Goal: Contribute content: Add original content to the website for others to see

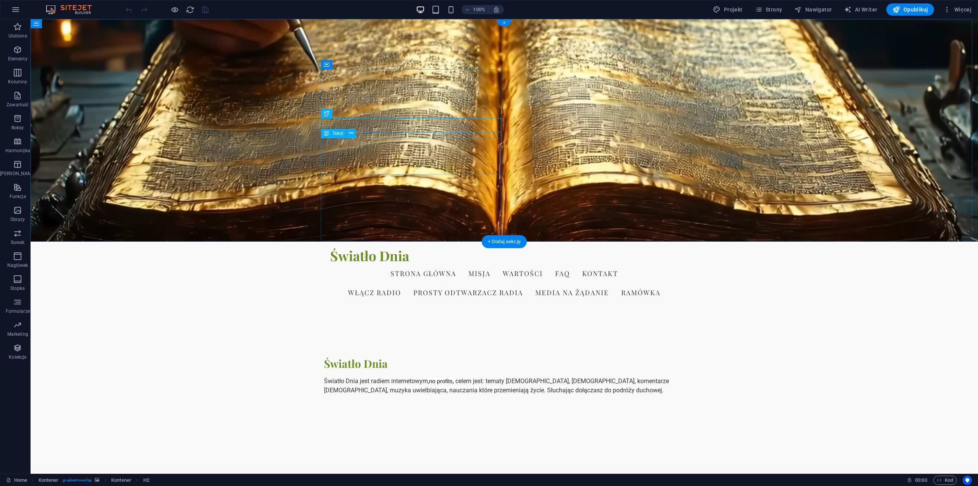
click at [368, 376] on div "Światło Dnia jest radiem internetowym, no profits , celem jest: tematy [DEMOGRA…" at bounding box center [504, 385] width 361 height 18
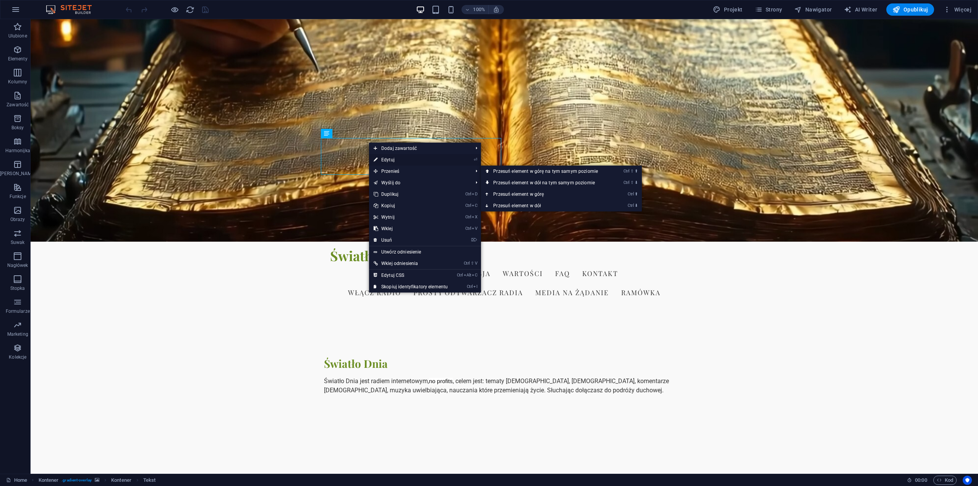
click at [394, 160] on link "⏎ Edytuj" at bounding box center [410, 159] width 83 height 11
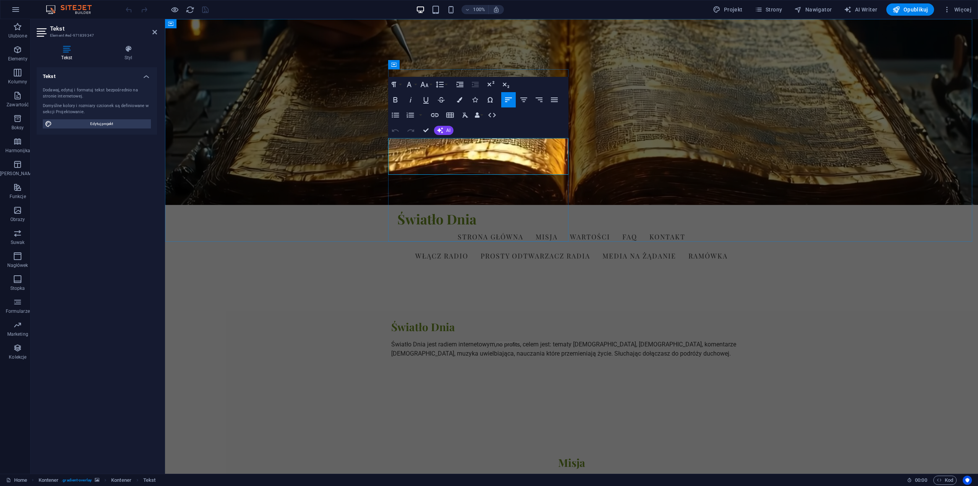
click at [435, 340] on p "Światło Dnia jest radiem internetowym, no profits , celem jest: tematy [DEMOGRA…" at bounding box center [571, 349] width 361 height 18
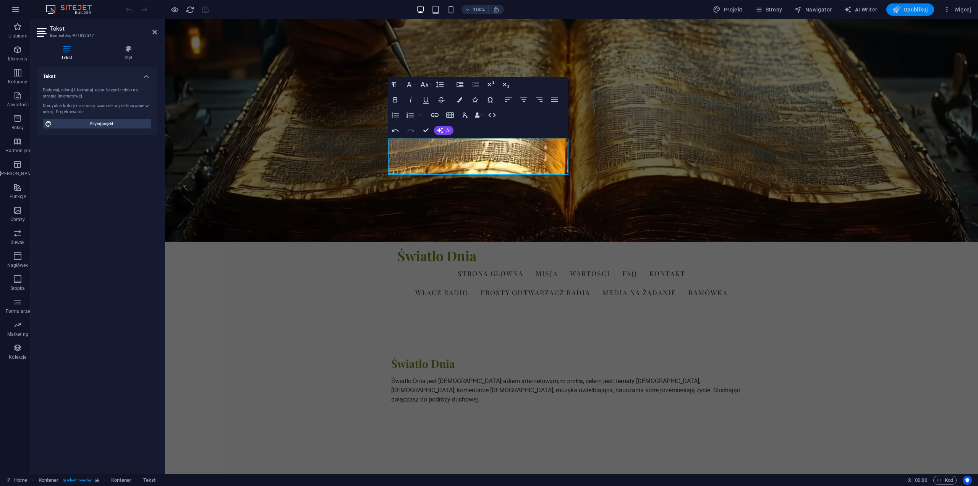
click at [915, 8] on span "Opublikuj" at bounding box center [911, 10] width 36 height 8
checkbox input "false"
